Goal: Transaction & Acquisition: Subscribe to service/newsletter

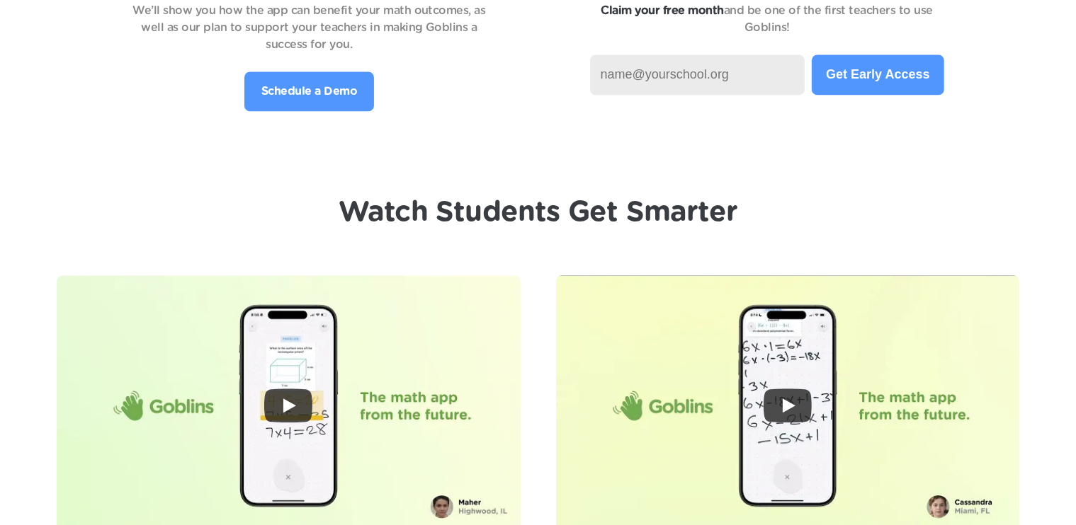
scroll to position [3328, 0]
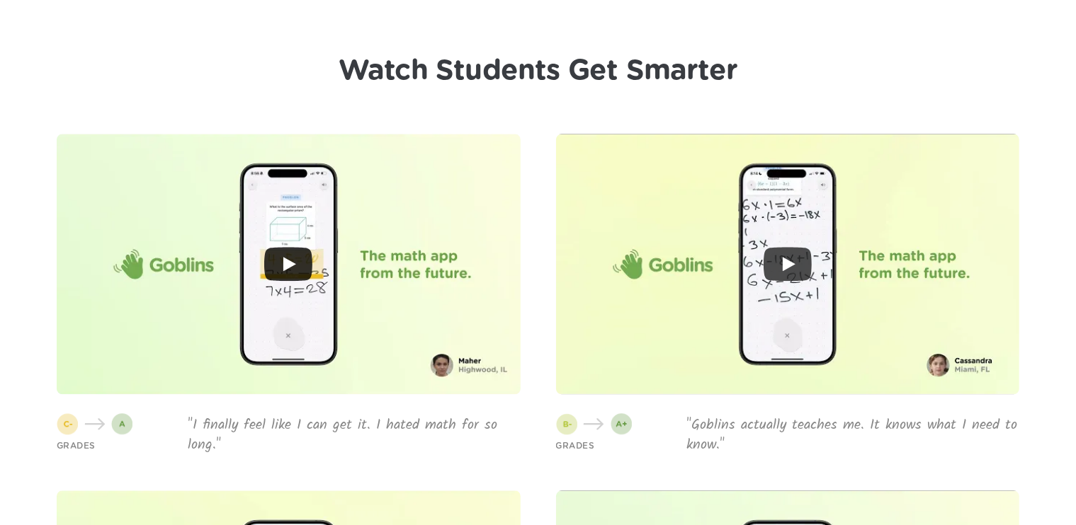
click at [283, 266] on icon "Play" at bounding box center [288, 264] width 48 height 34
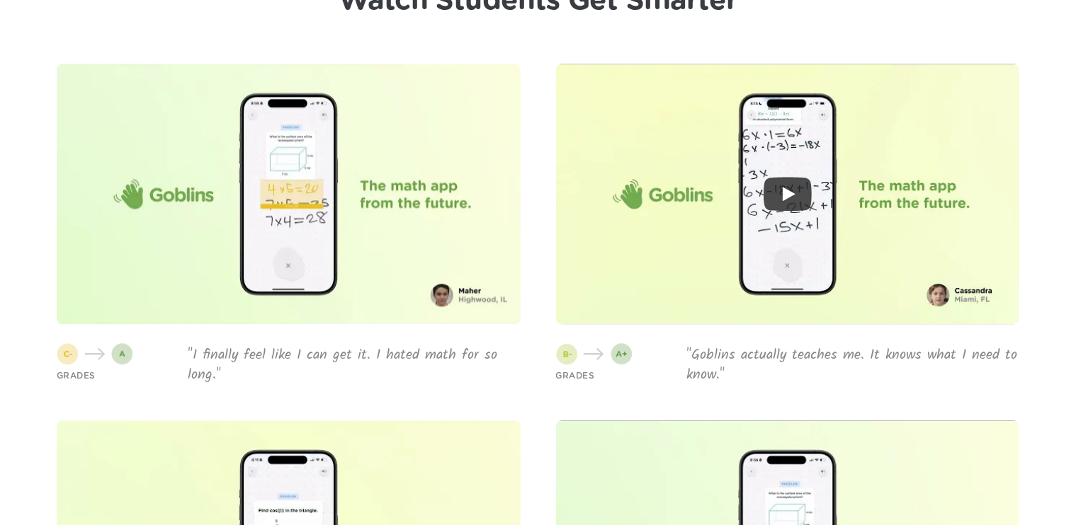
scroll to position [3399, 0]
click at [784, 190] on icon "Play" at bounding box center [789, 193] width 13 height 14
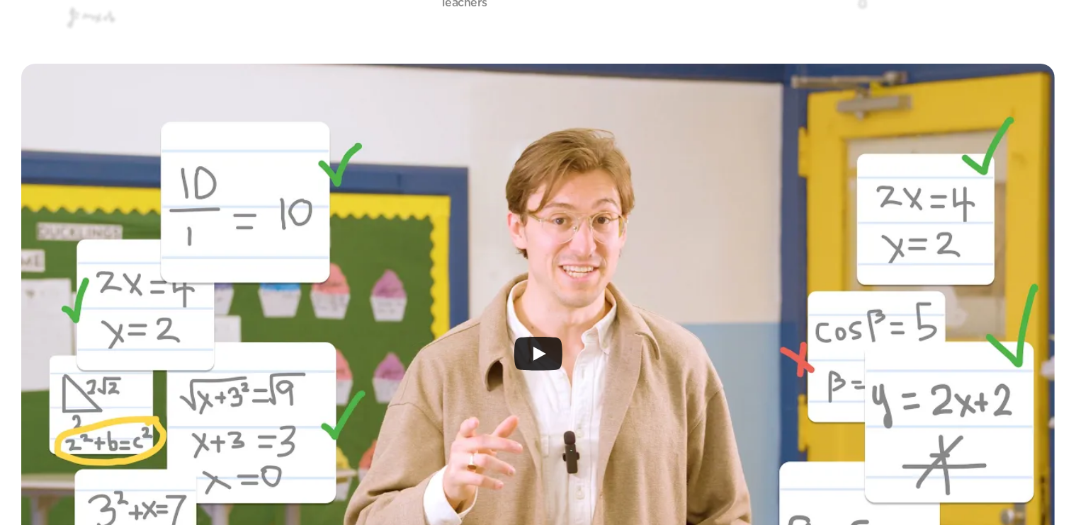
scroll to position [0, 0]
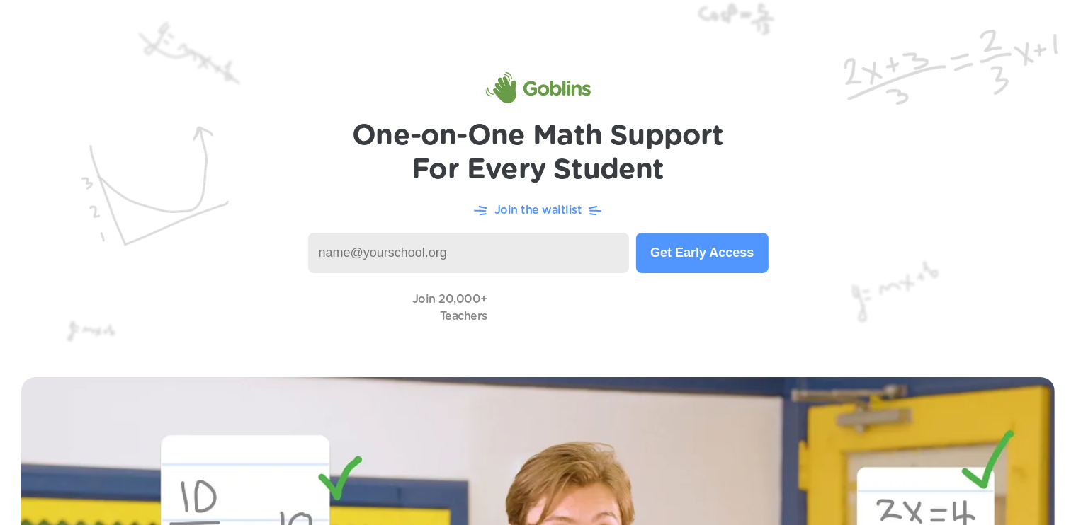
click at [516, 248] on input at bounding box center [469, 253] width 322 height 40
drag, startPoint x: 450, startPoint y: 246, endPoint x: 356, endPoint y: 251, distance: 94.4
click at [356, 251] on input at bounding box center [469, 253] width 322 height 40
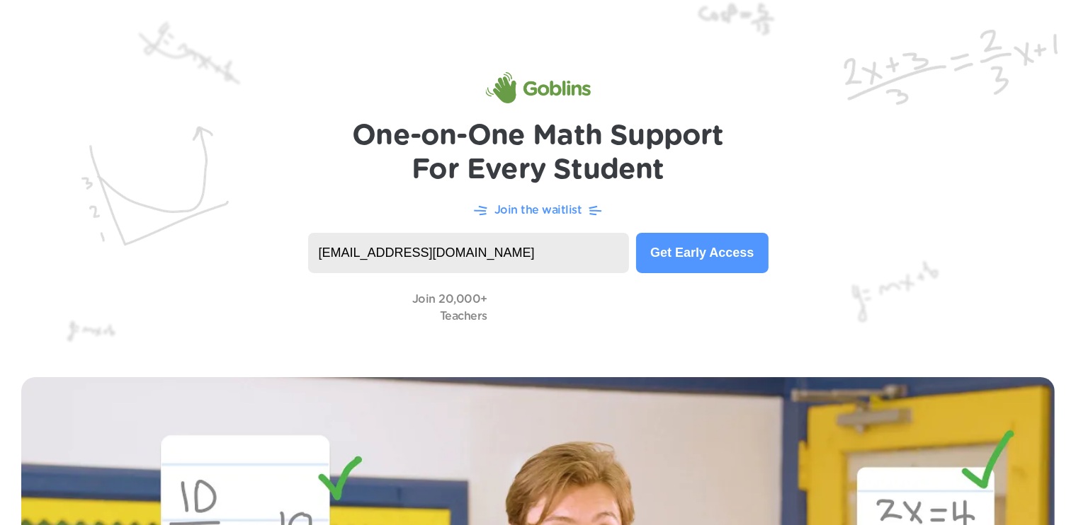
type input "[EMAIL_ADDRESS][DOMAIN_NAME]"
click at [692, 249] on button "Get Early Access" at bounding box center [702, 253] width 132 height 40
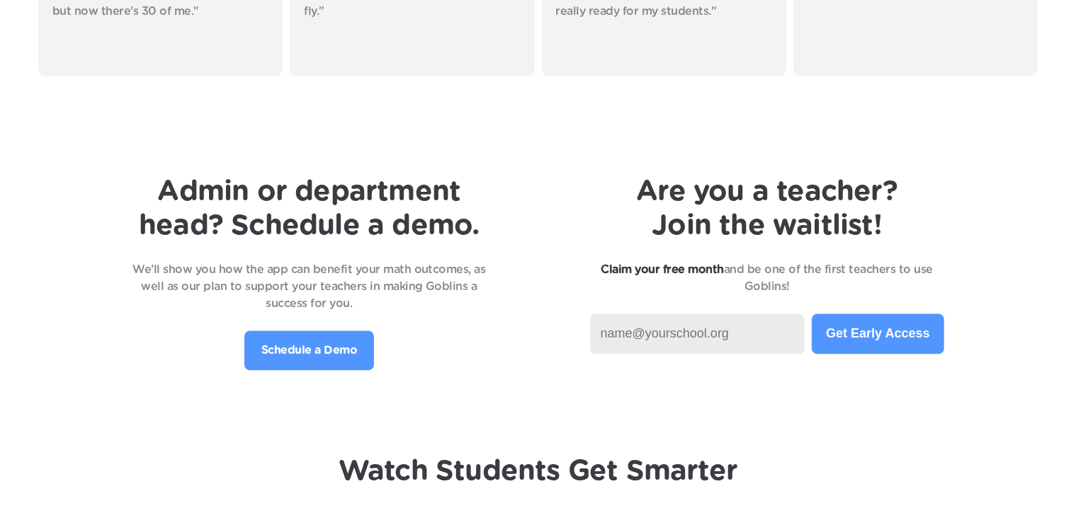
scroll to position [3045, 0]
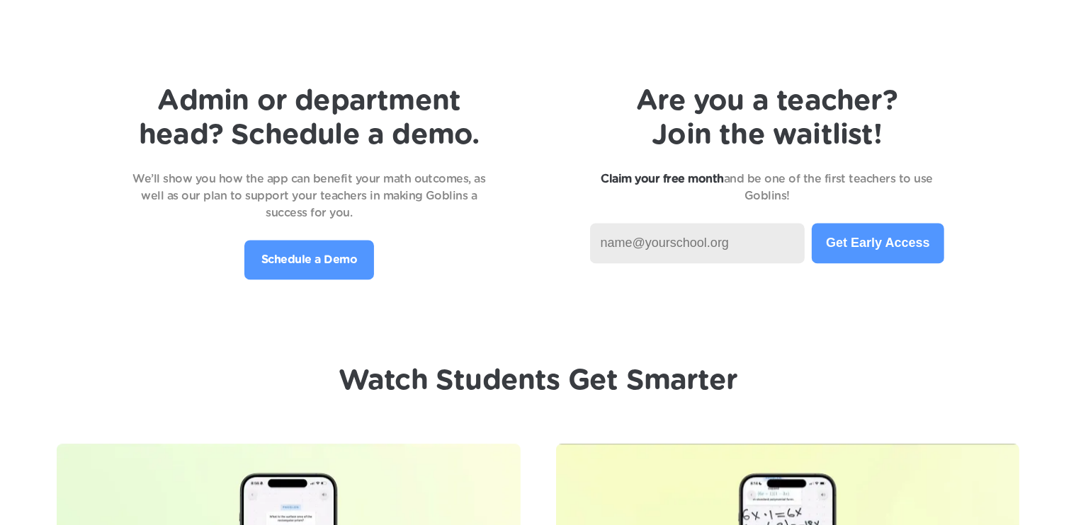
click at [658, 250] on input at bounding box center [697, 243] width 215 height 40
type input "[EMAIL_ADDRESS][DOMAIN_NAME]"
click at [871, 238] on button "Get Early Access" at bounding box center [878, 243] width 132 height 40
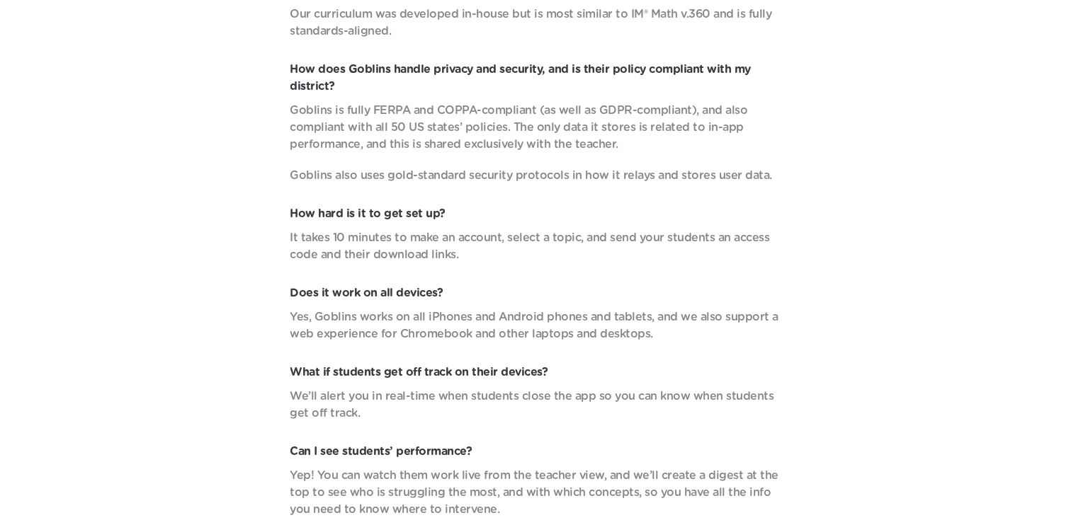
scroll to position [5186, 0]
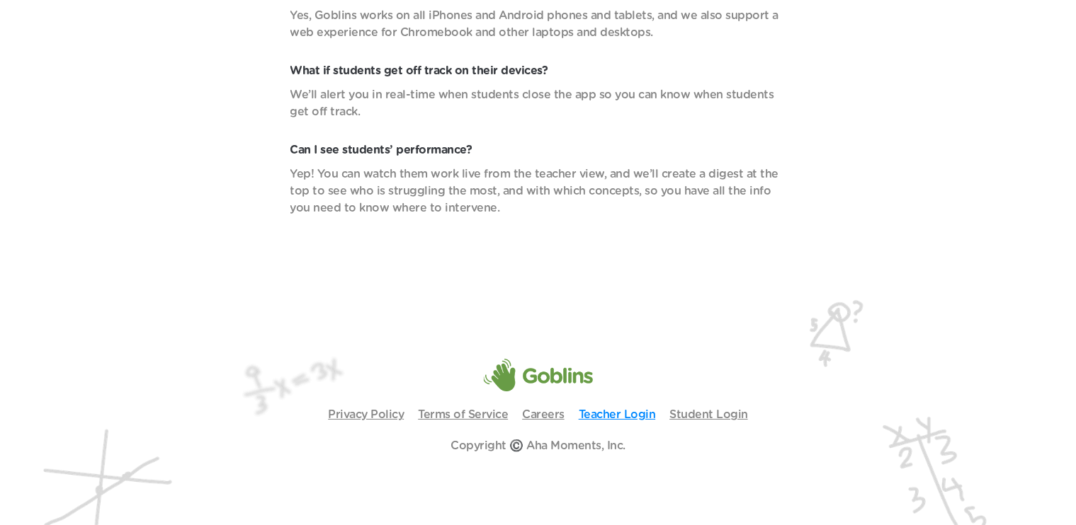
click at [623, 414] on link "Teacher Login" at bounding box center [617, 414] width 77 height 11
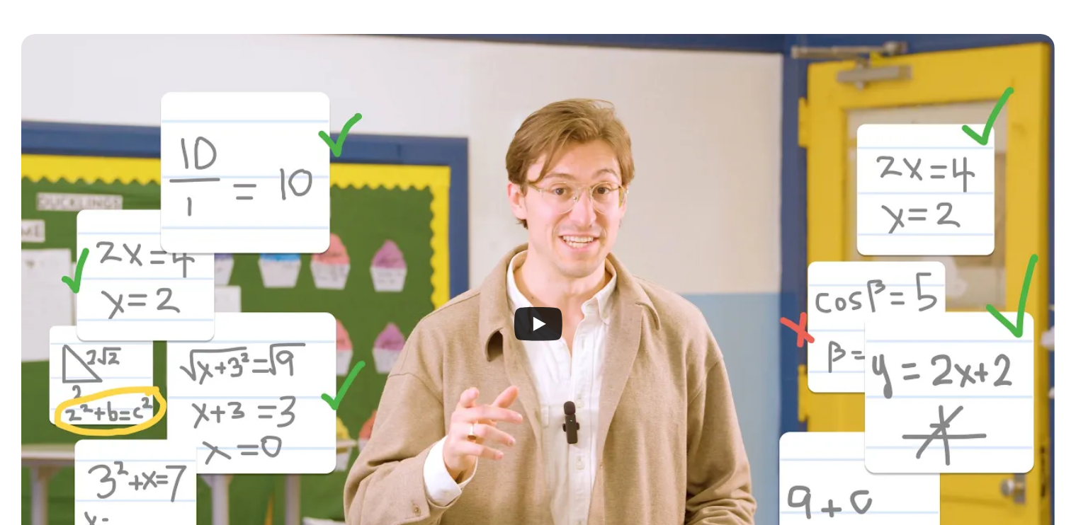
scroll to position [0, 0]
